Goal: Task Accomplishment & Management: Manage account settings

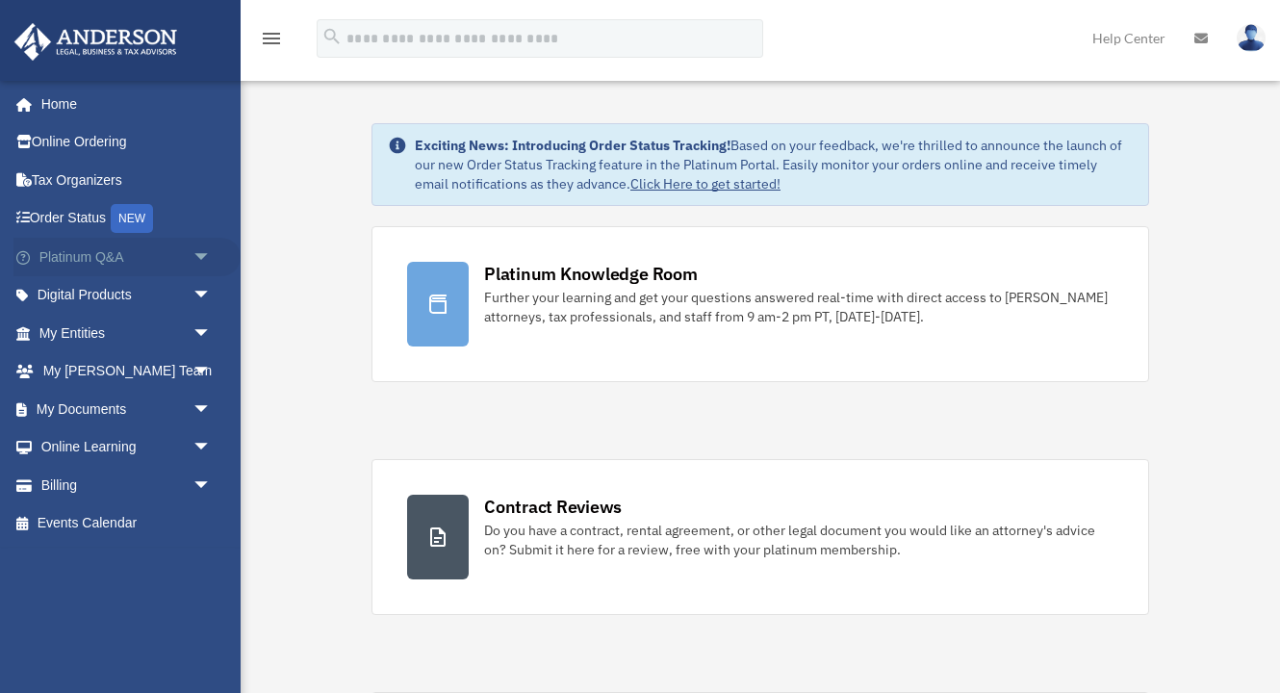
click at [145, 260] on link "Platinum Q&A arrow_drop_down" at bounding box center [126, 257] width 227 height 39
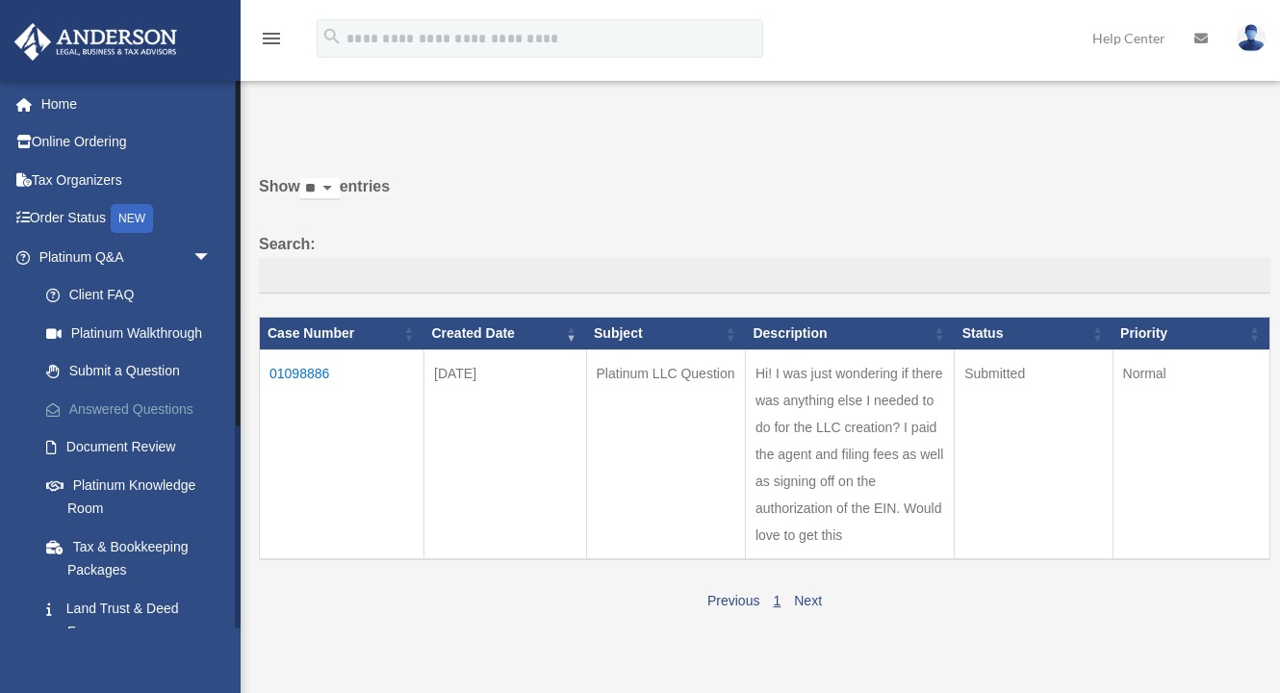
click at [149, 408] on link "Answered Questions" at bounding box center [134, 409] width 214 height 39
click at [53, 103] on link "Home" at bounding box center [126, 104] width 227 height 39
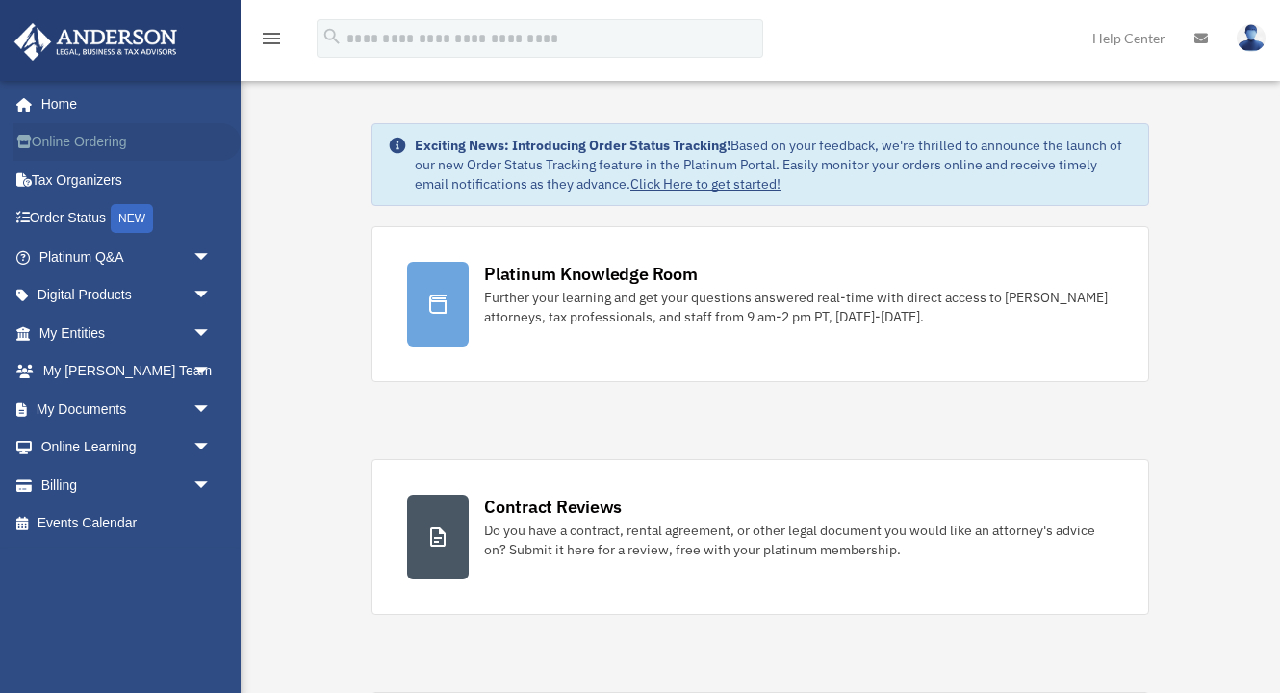
click at [113, 138] on link "Online Ordering" at bounding box center [126, 142] width 227 height 39
click at [1259, 34] on img at bounding box center [1251, 38] width 29 height 28
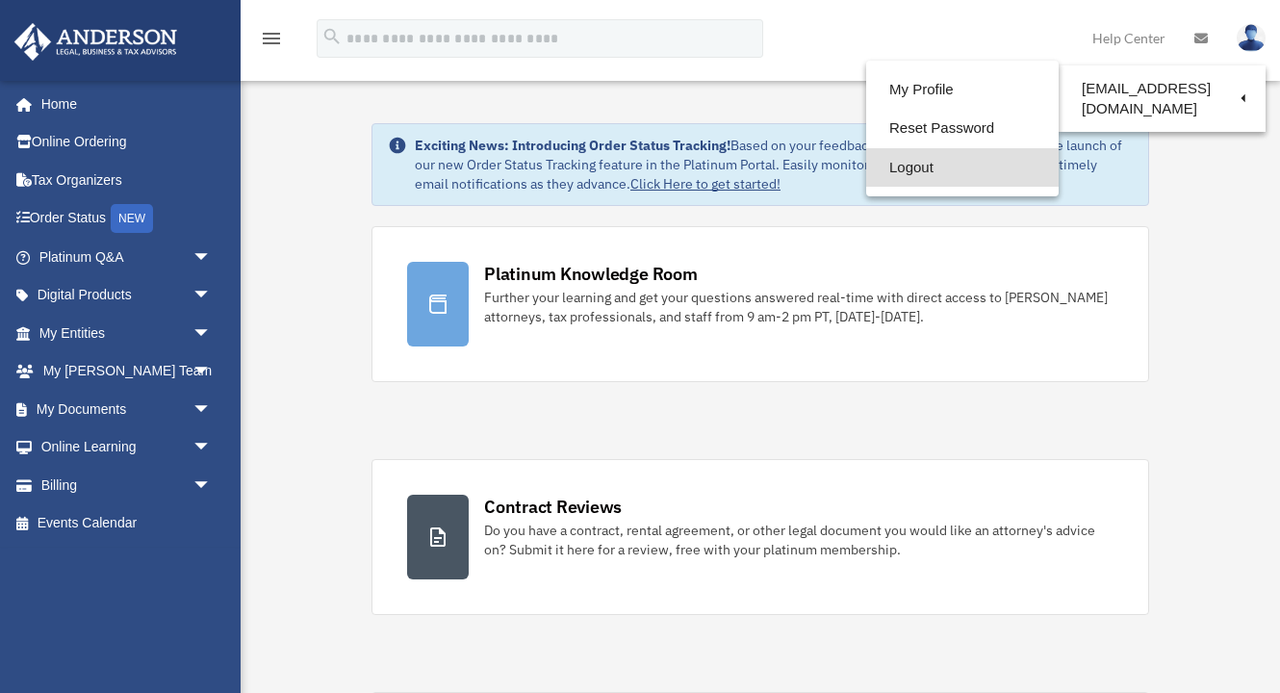
click at [916, 169] on link "Logout" at bounding box center [962, 167] width 193 height 39
